Goal: Check status: Check status

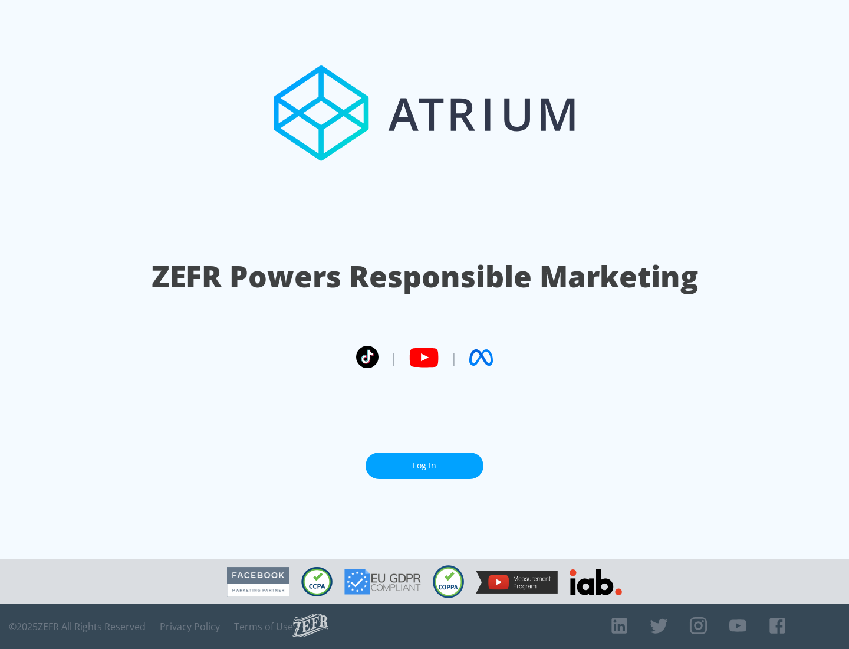
click at [425, 465] on link "Log In" at bounding box center [425, 465] width 118 height 27
